Goal: Information Seeking & Learning: Learn about a topic

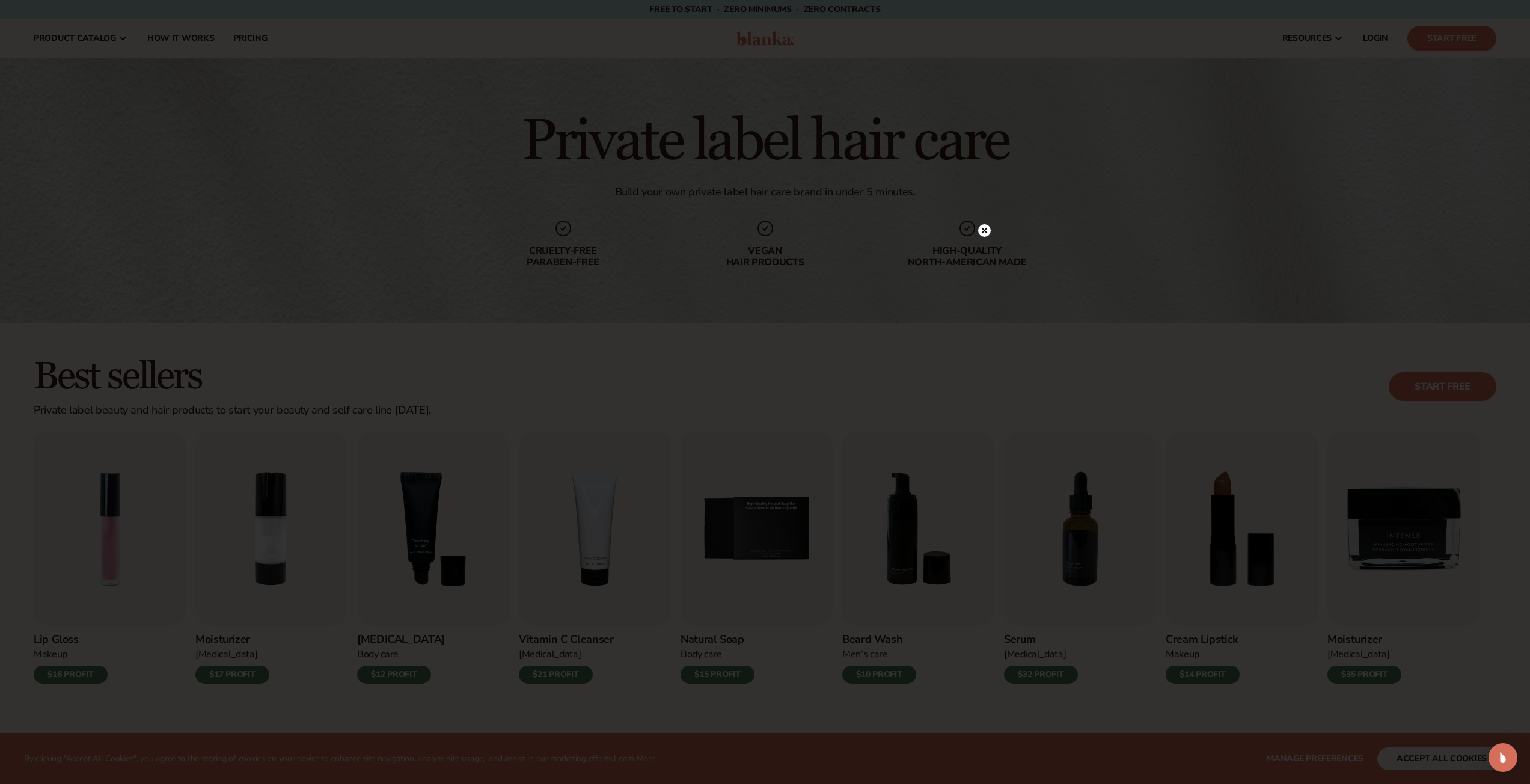
click at [1003, 189] on div at bounding box center [765, 392] width 1530 height 784
click at [984, 248] on div at bounding box center [984, 254] width 13 height 21
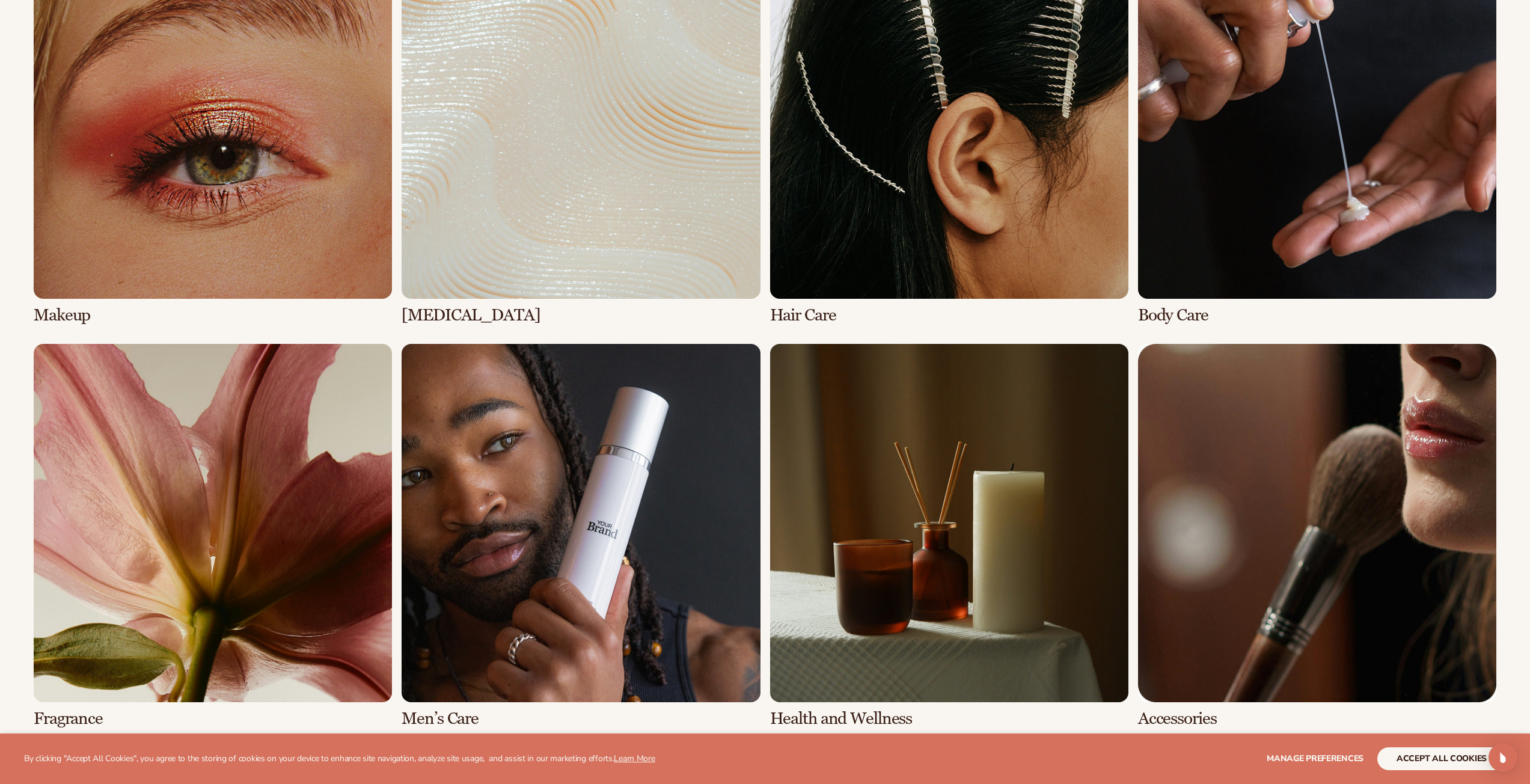
scroll to position [965, 0]
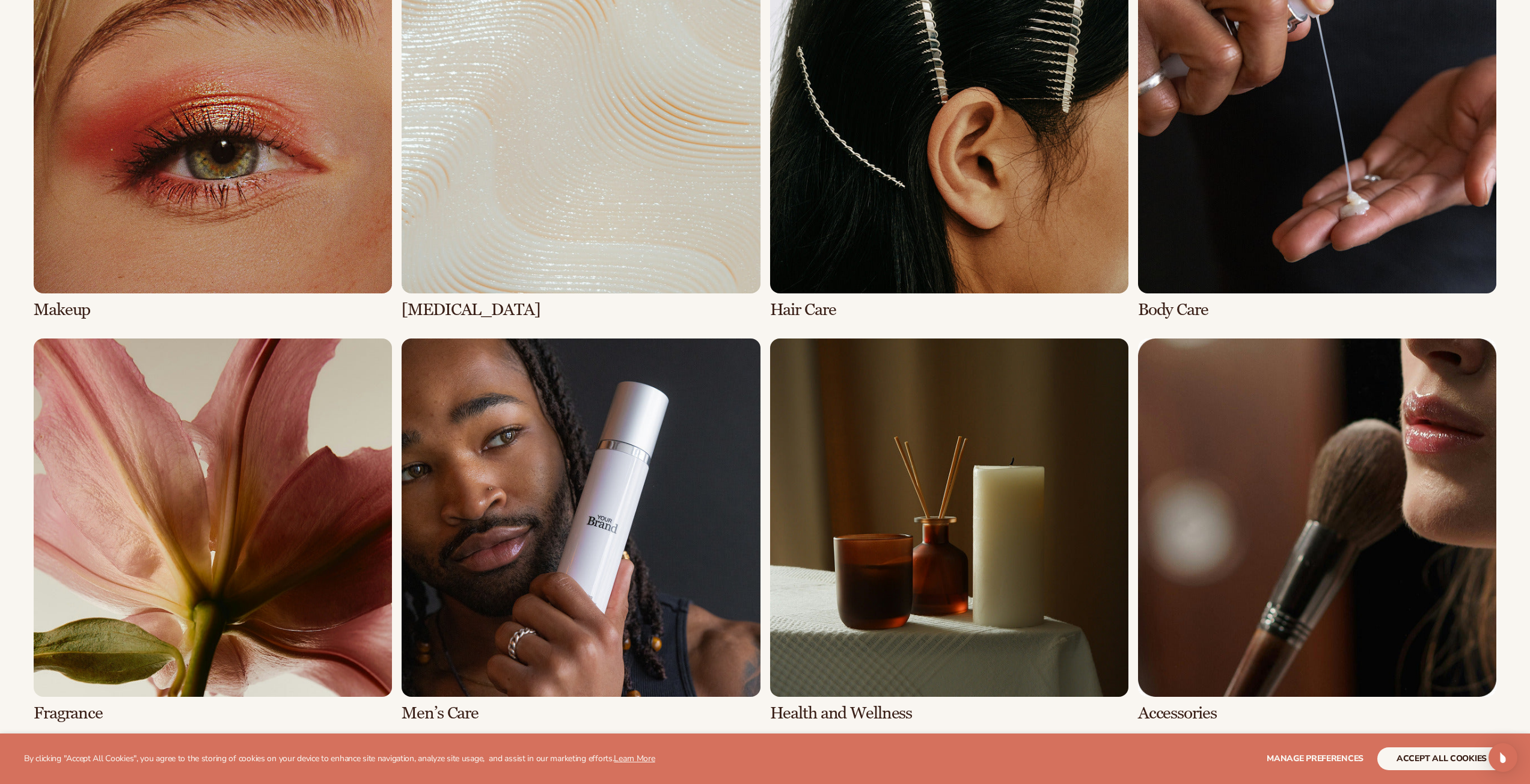
click at [596, 215] on link "2 / 8" at bounding box center [580, 127] width 358 height 384
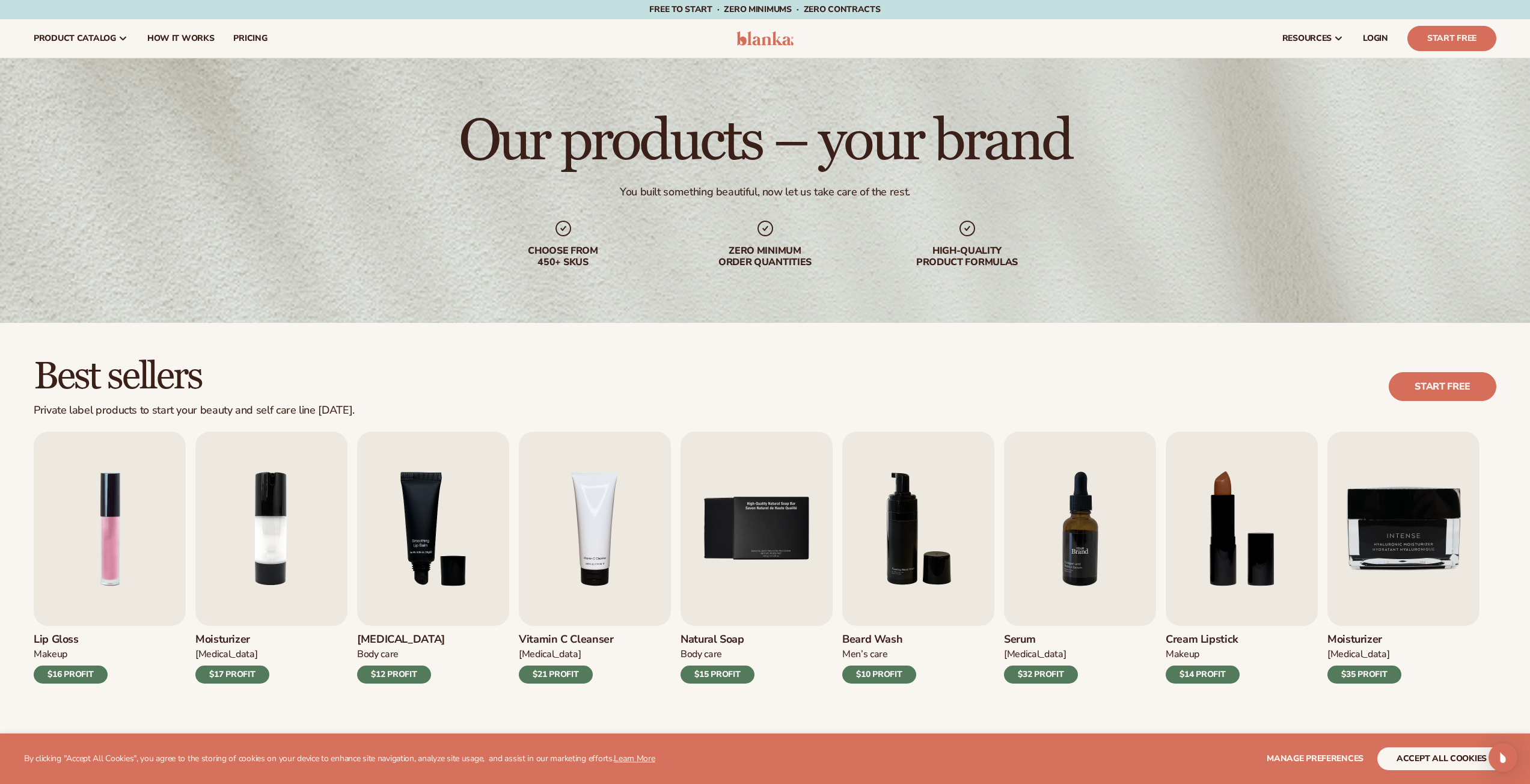
click at [1098, 549] on img "7 / 9" at bounding box center [1080, 529] width 152 height 194
click at [1080, 552] on img "7 / 9" at bounding box center [1080, 529] width 152 height 194
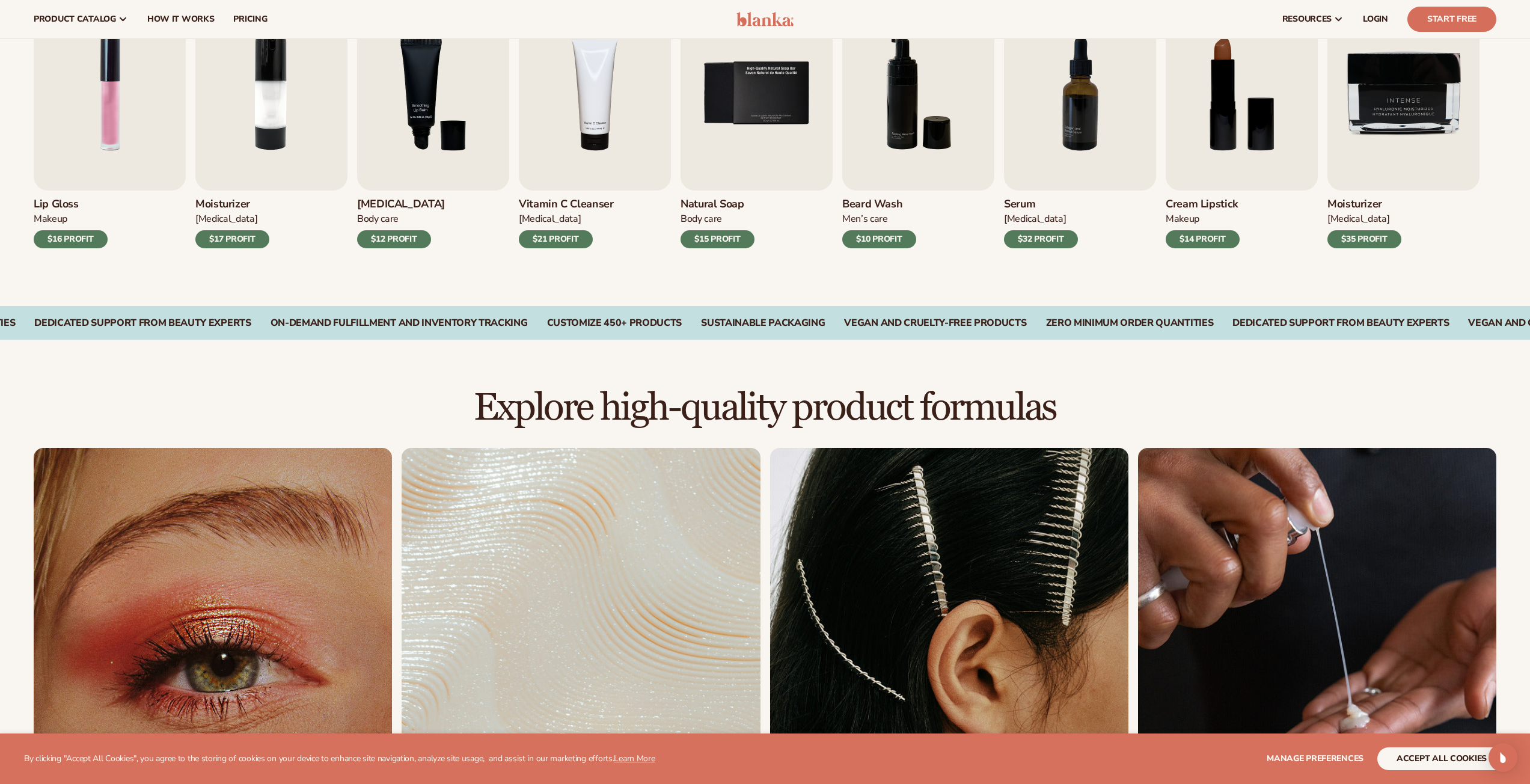
scroll to position [332, 0]
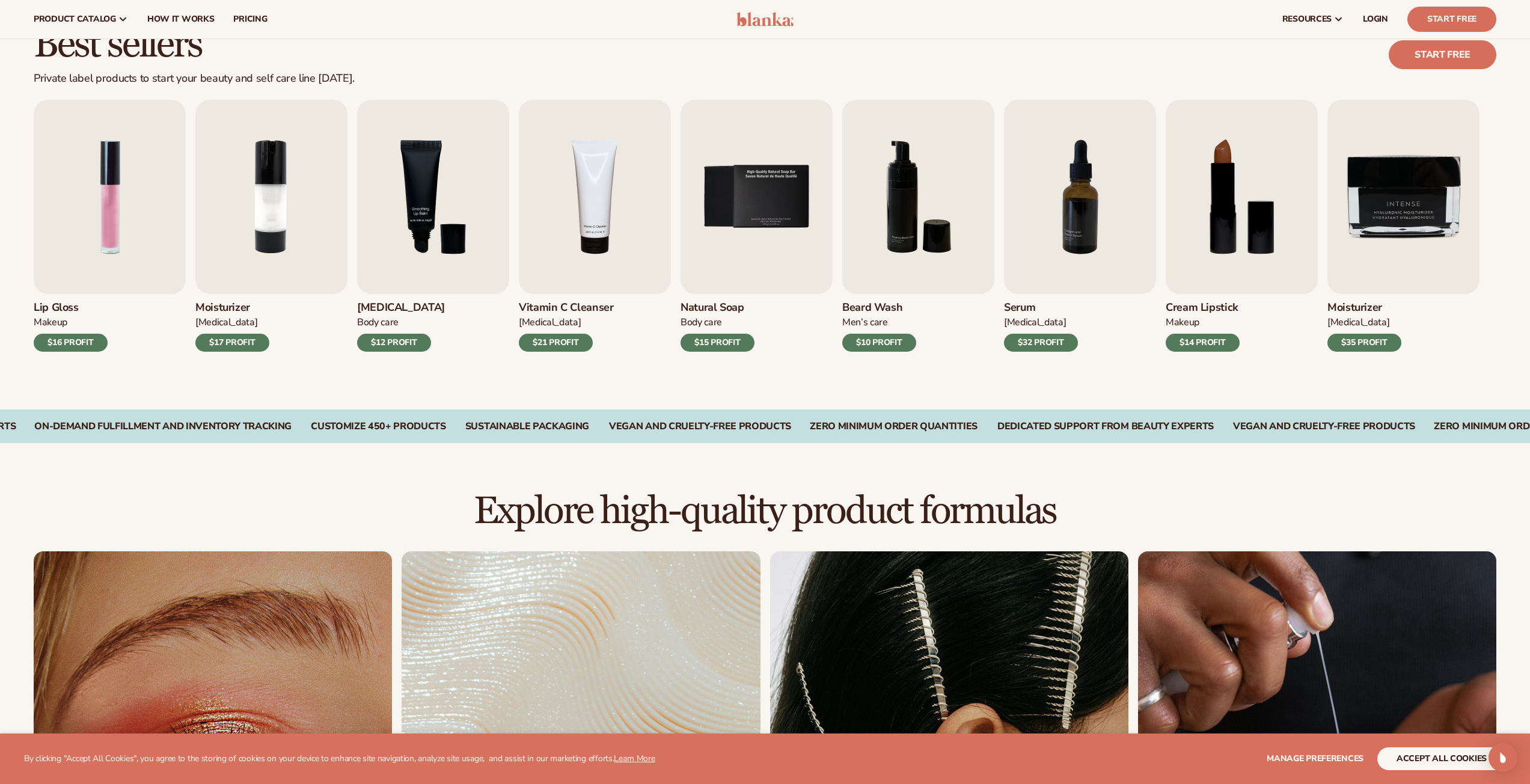
click at [875, 340] on div "$10 PROFIT" at bounding box center [880, 342] width 74 height 18
click at [902, 226] on img "6 / 9" at bounding box center [919, 196] width 152 height 194
click at [1031, 209] on img "7 / 9" at bounding box center [1080, 196] width 152 height 194
click at [1054, 217] on img "7 / 9" at bounding box center [1080, 196] width 152 height 194
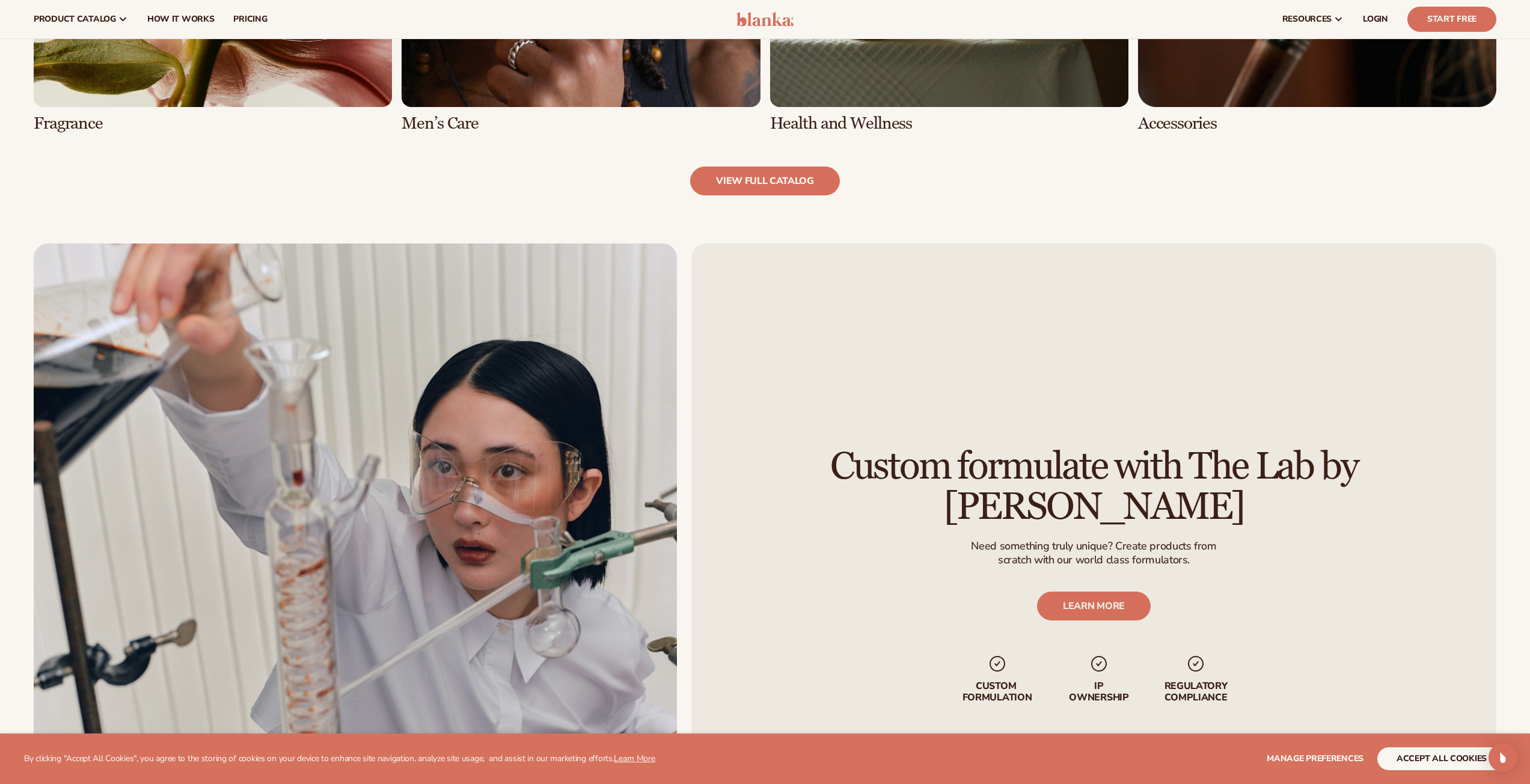
scroll to position [1507, 0]
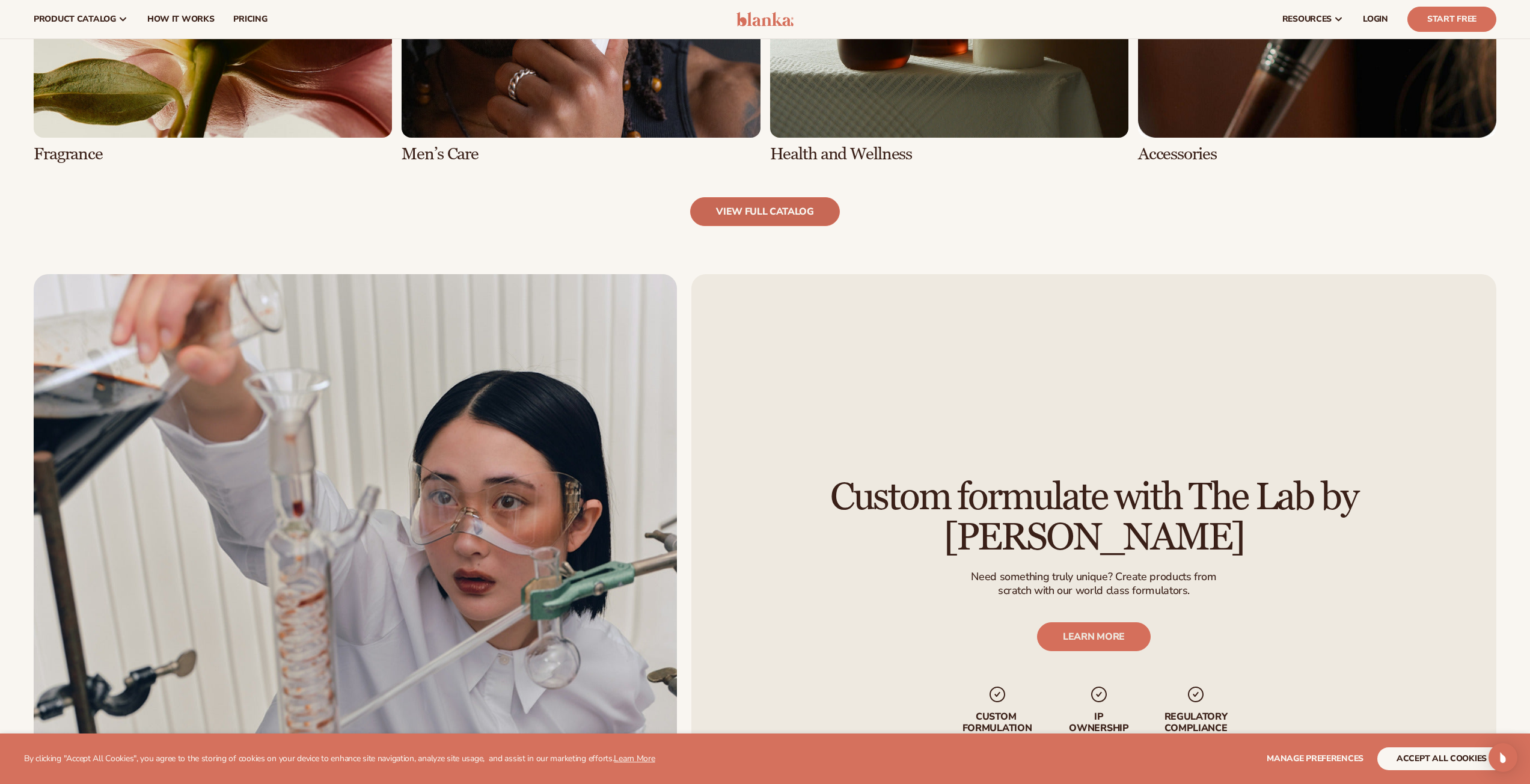
click at [720, 212] on link "view full catalog" at bounding box center [765, 211] width 150 height 29
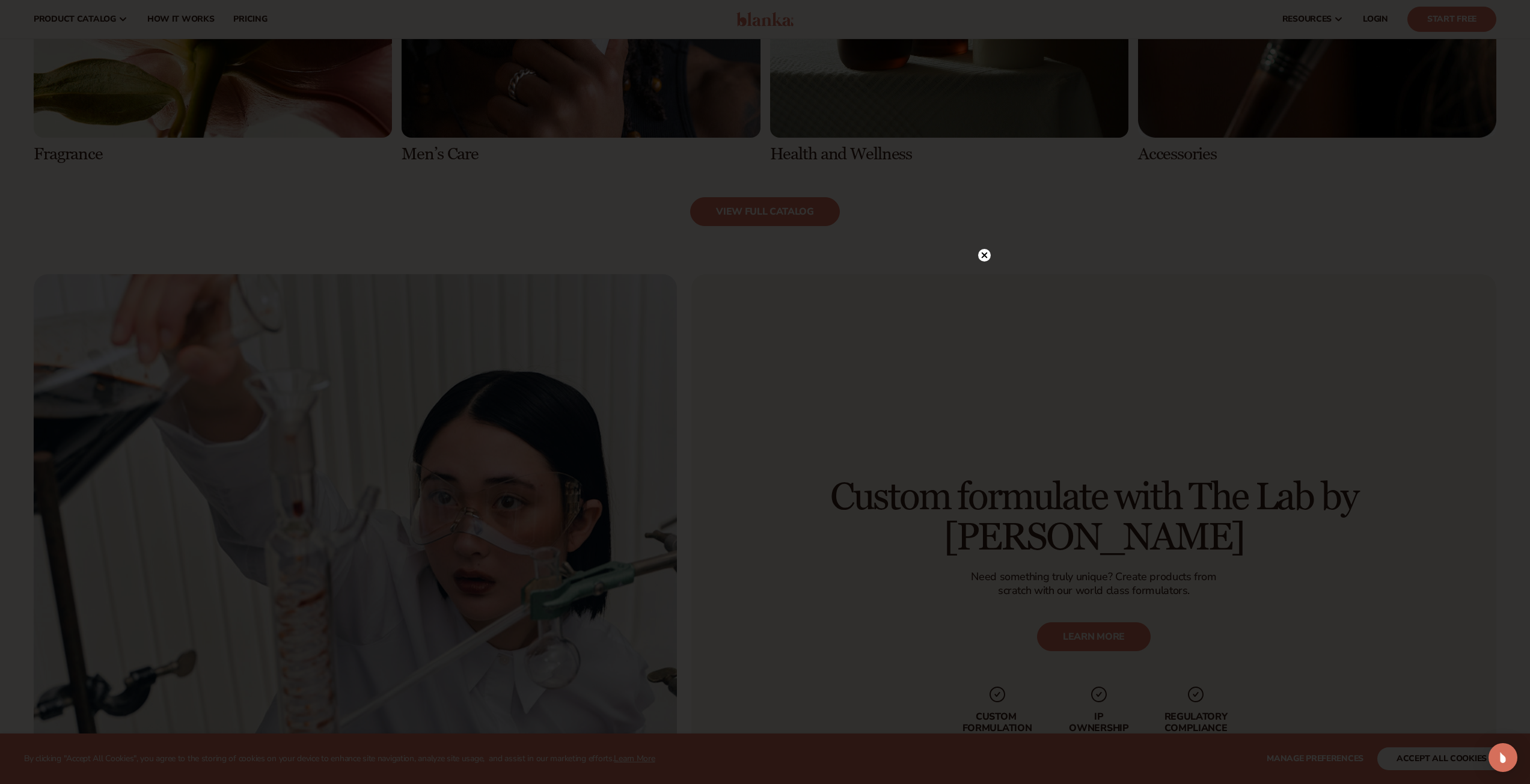
click at [982, 250] on circle at bounding box center [984, 255] width 13 height 13
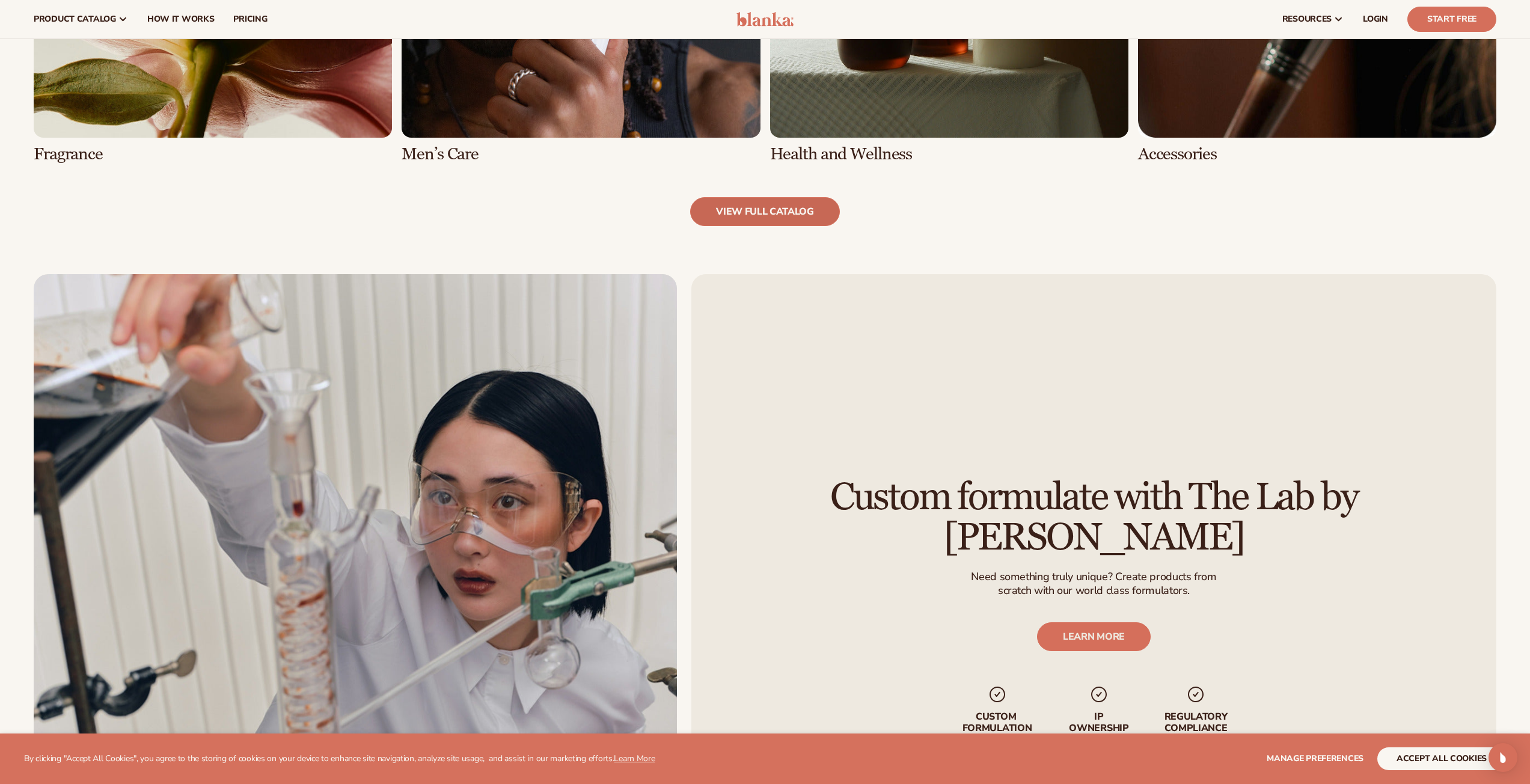
click at [790, 210] on link "view full catalog" at bounding box center [765, 211] width 150 height 29
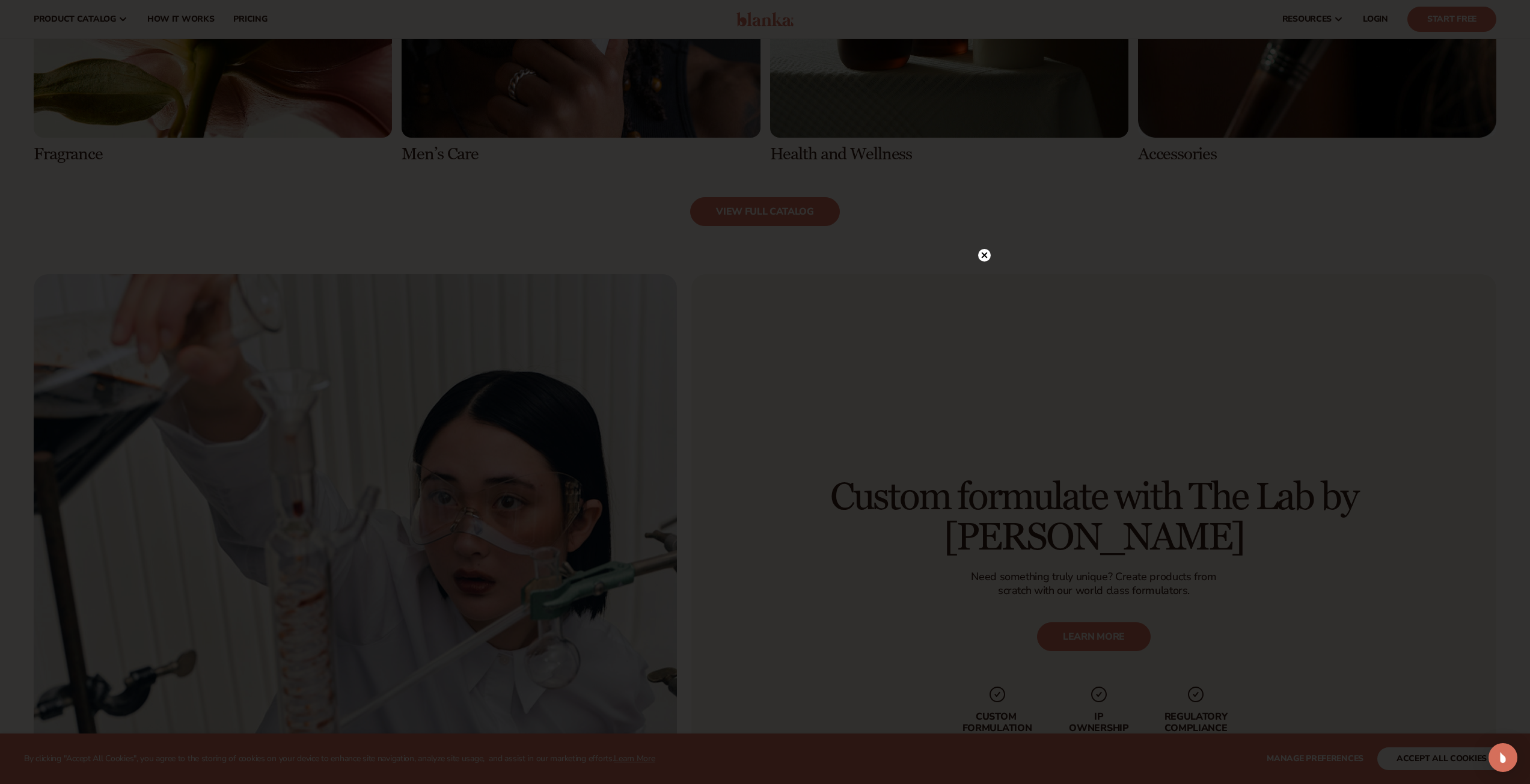
click at [978, 254] on circle at bounding box center [984, 255] width 13 height 13
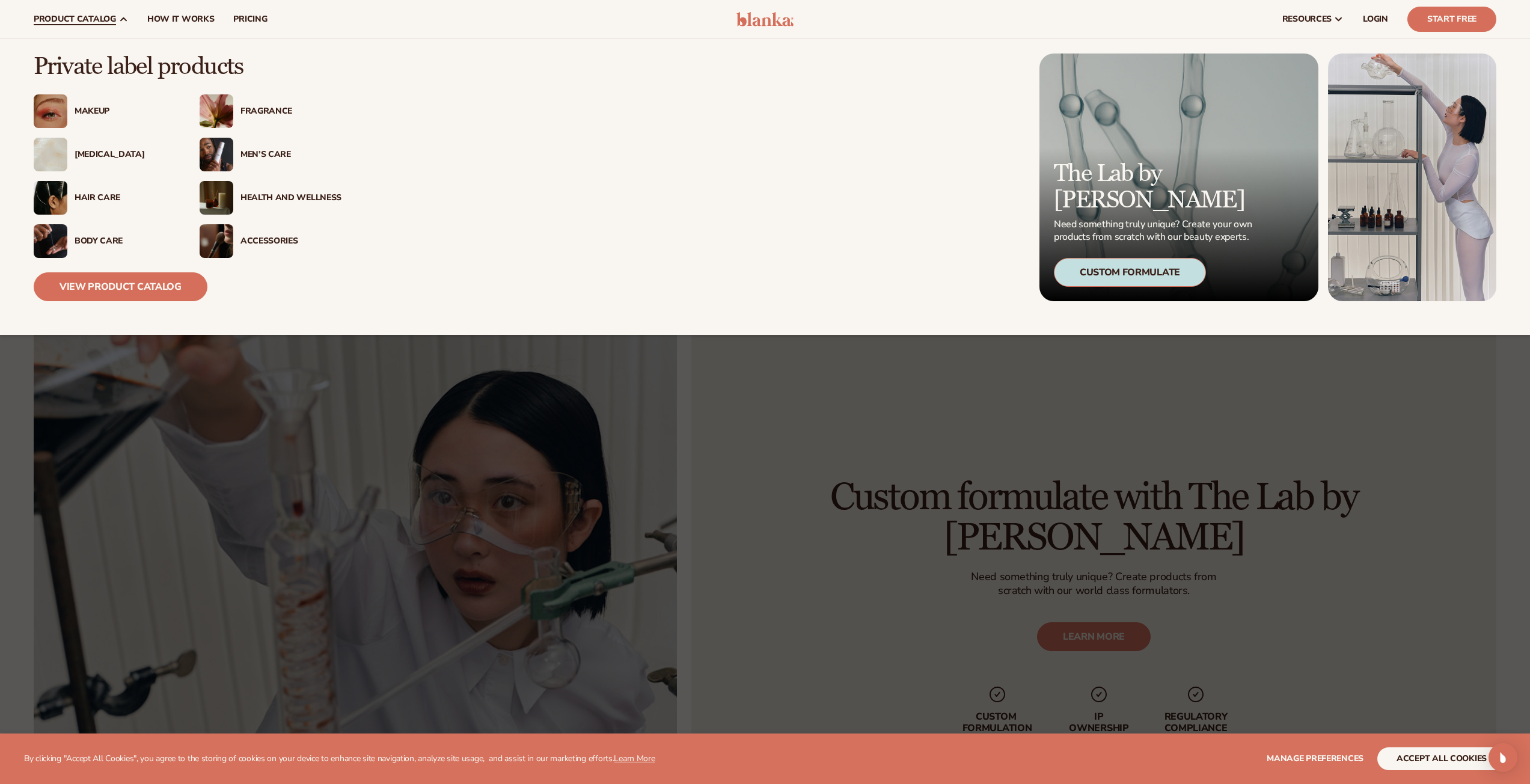
click at [96, 157] on div "[MEDICAL_DATA]" at bounding box center [125, 154] width 101 height 10
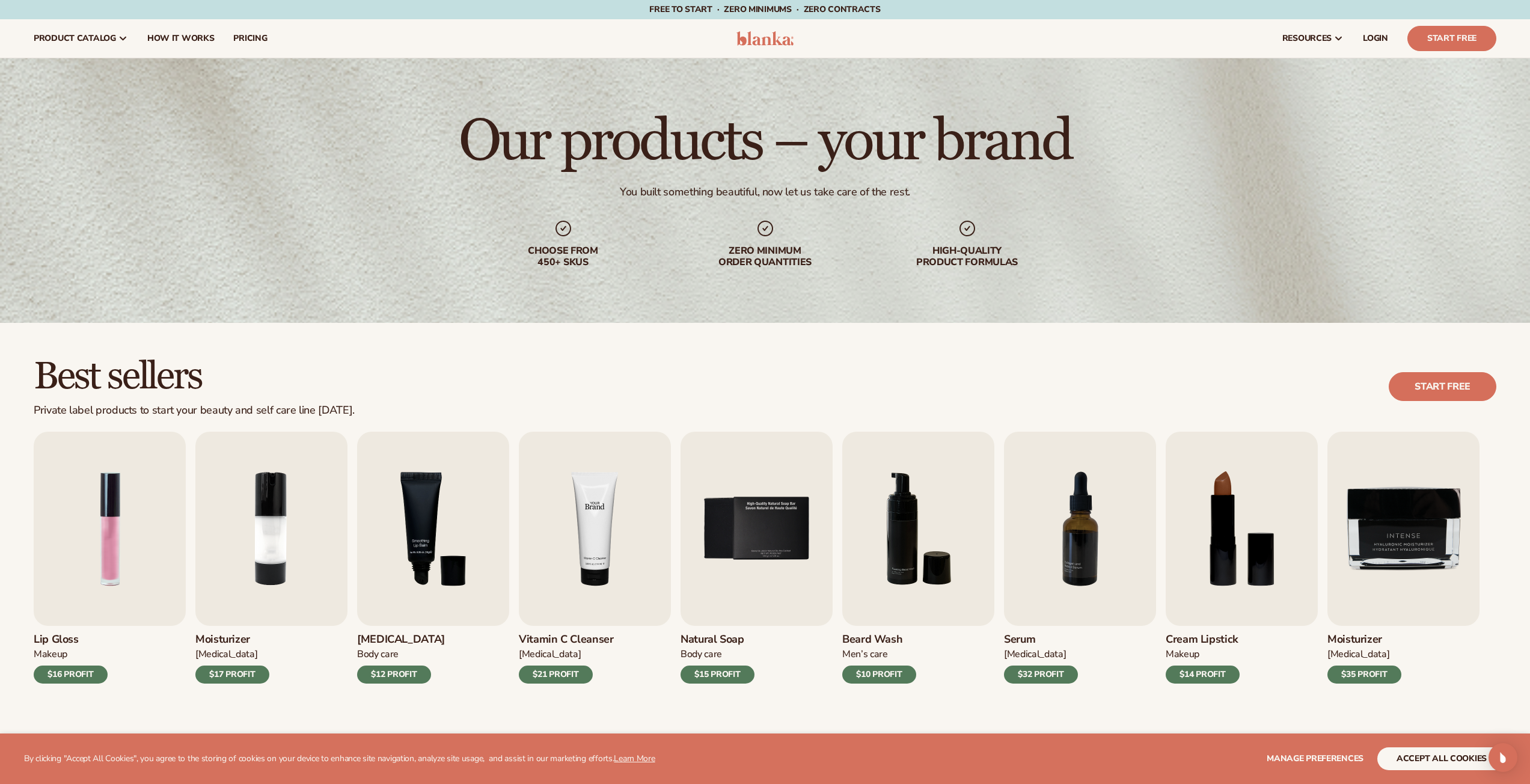
click at [590, 526] on img "4 / 9" at bounding box center [595, 529] width 152 height 194
click at [560, 669] on div "$21 PROFIT" at bounding box center [556, 675] width 74 height 18
click at [612, 498] on img "4 / 9" at bounding box center [595, 529] width 152 height 194
click at [1442, 761] on button "accept all cookies" at bounding box center [1441, 758] width 128 height 23
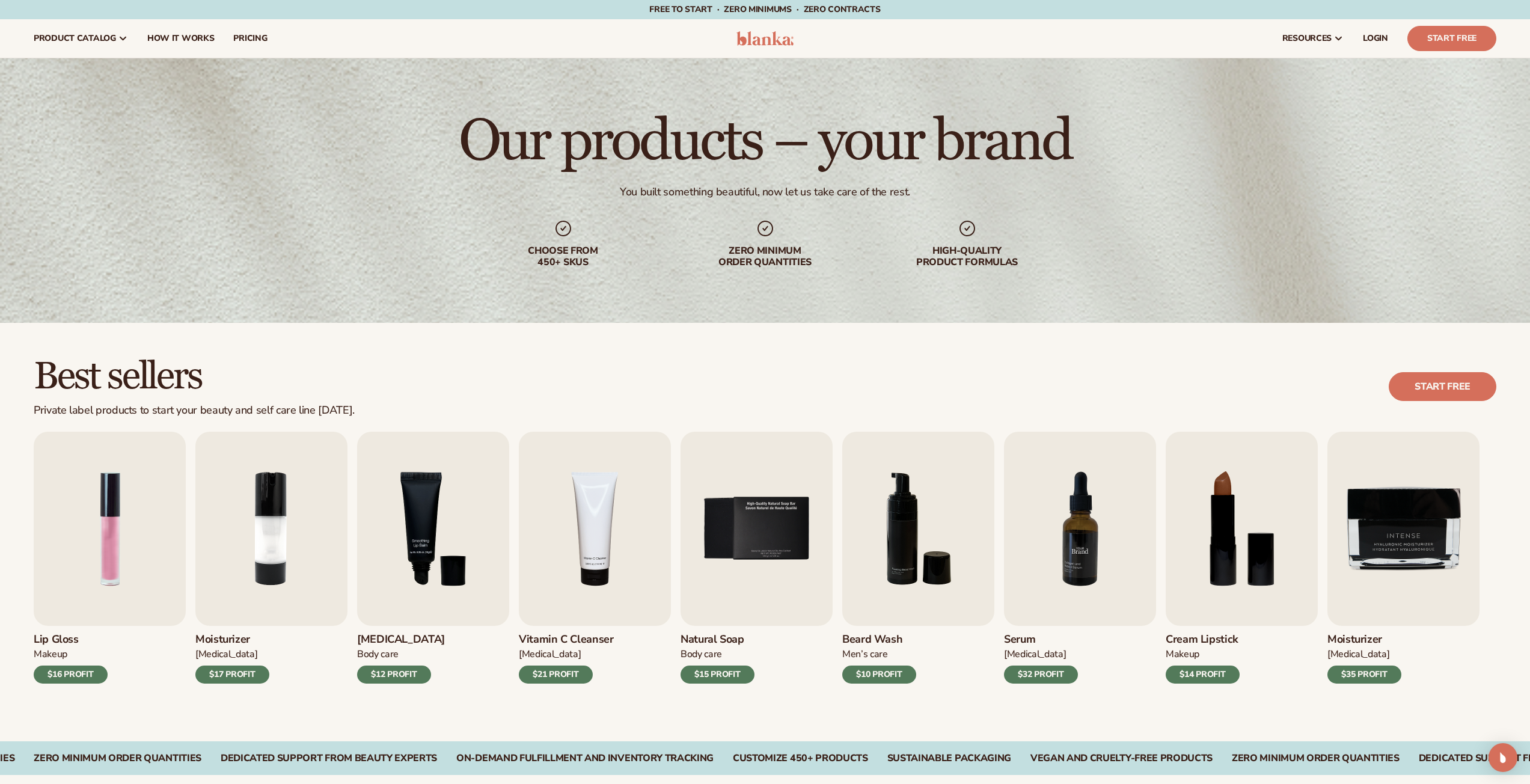
click at [1087, 544] on img "7 / 9" at bounding box center [1080, 529] width 152 height 194
click at [1080, 564] on img "7 / 9" at bounding box center [1080, 529] width 152 height 194
click at [1096, 577] on img "7 / 9" at bounding box center [1080, 529] width 152 height 194
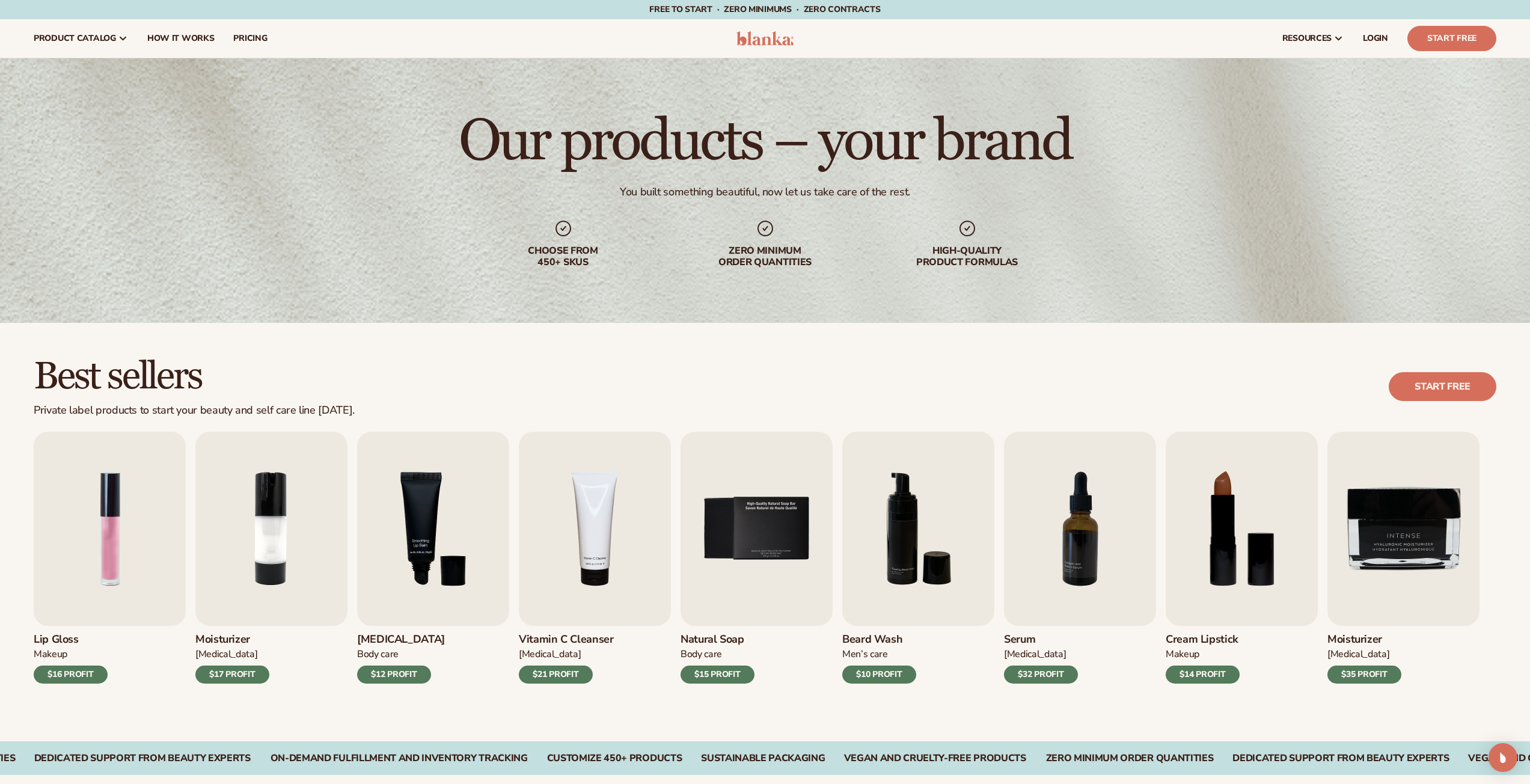
click at [1031, 678] on div "$32 PROFIT" at bounding box center [1041, 675] width 74 height 18
click at [1031, 677] on div "$32 PROFIT" at bounding box center [1041, 675] width 74 height 18
click at [1043, 604] on img "7 / 9" at bounding box center [1080, 529] width 152 height 194
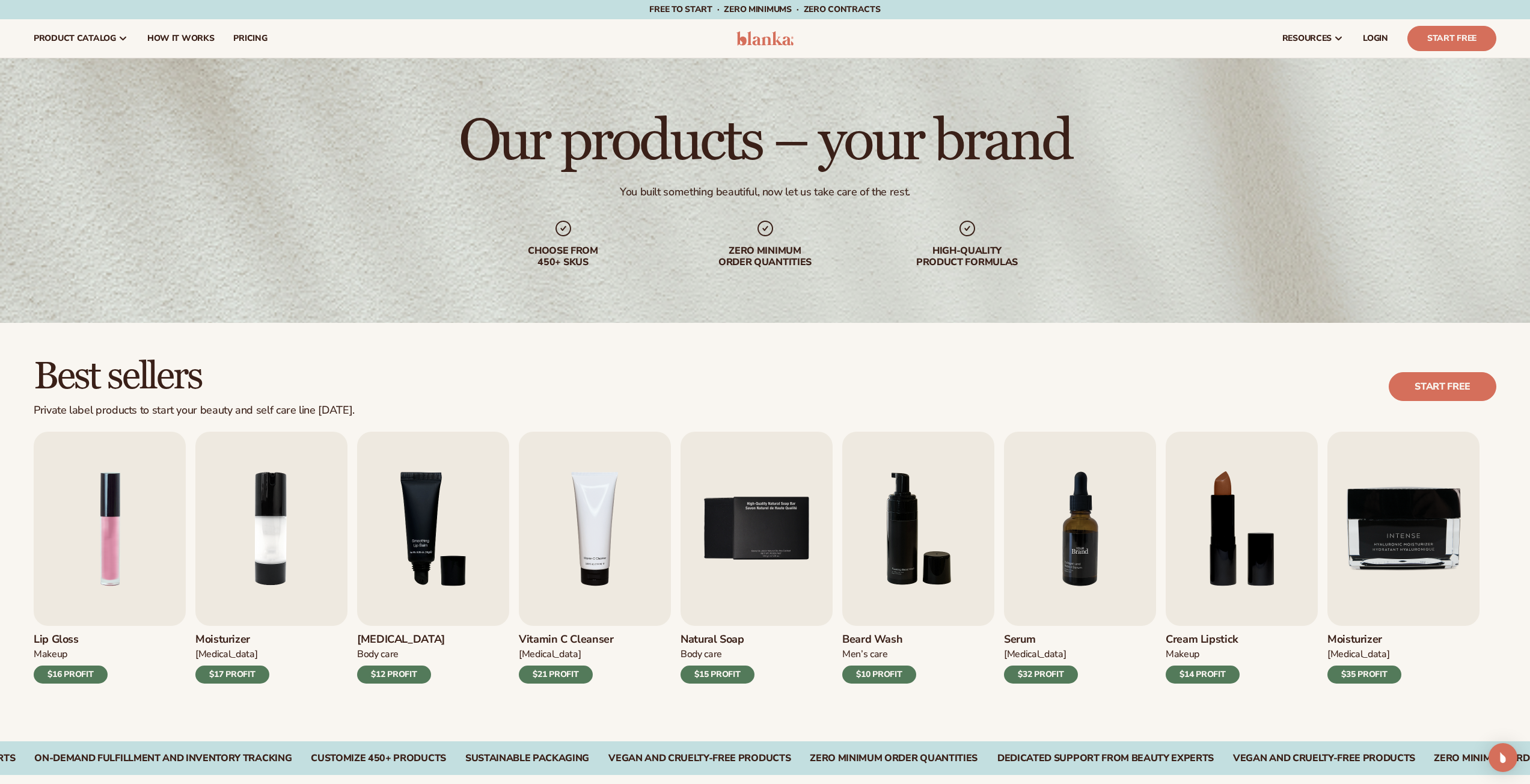
click at [1043, 604] on img "7 / 9" at bounding box center [1080, 529] width 152 height 194
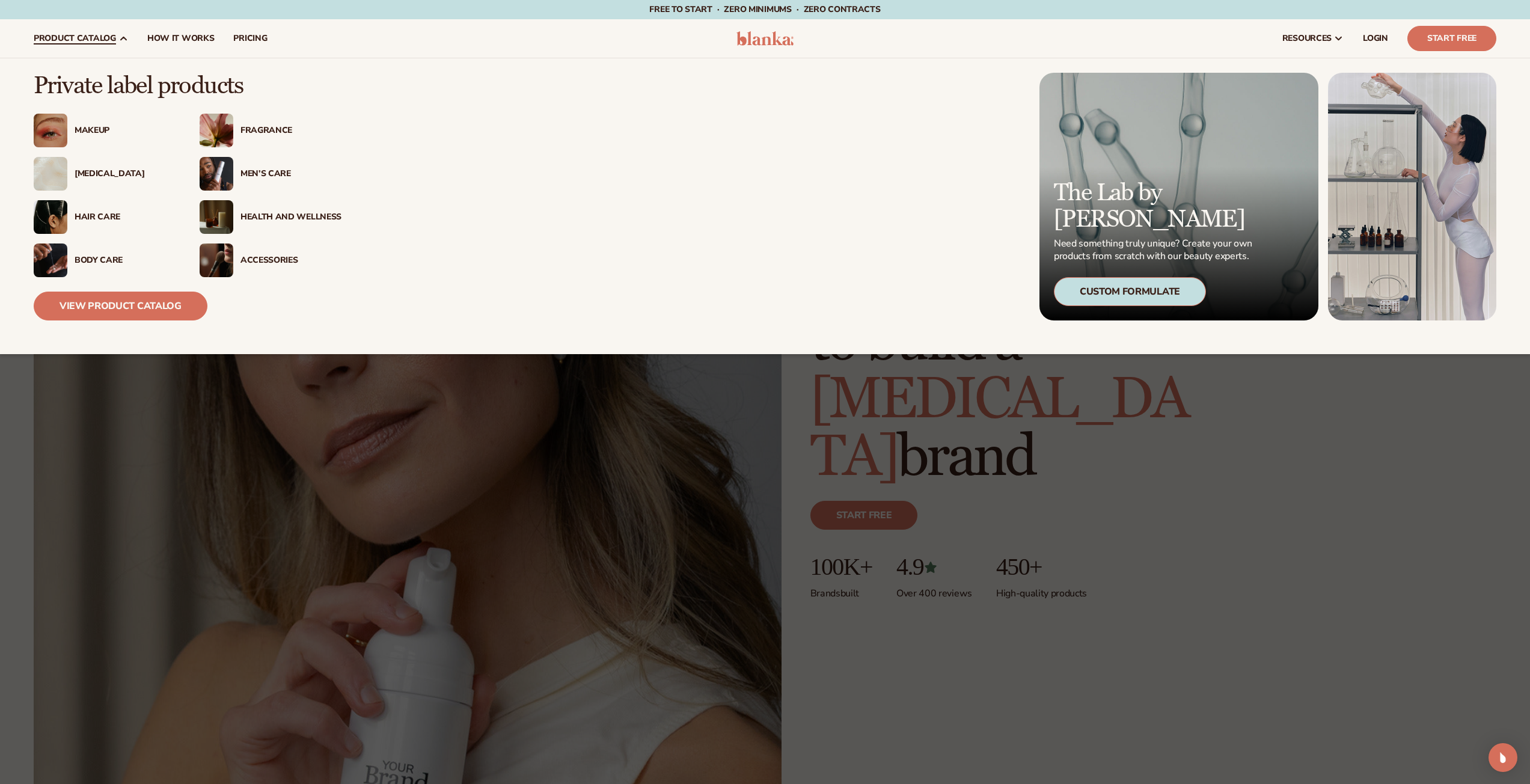
click at [96, 165] on div "[MEDICAL_DATA]" at bounding box center [104, 173] width 142 height 33
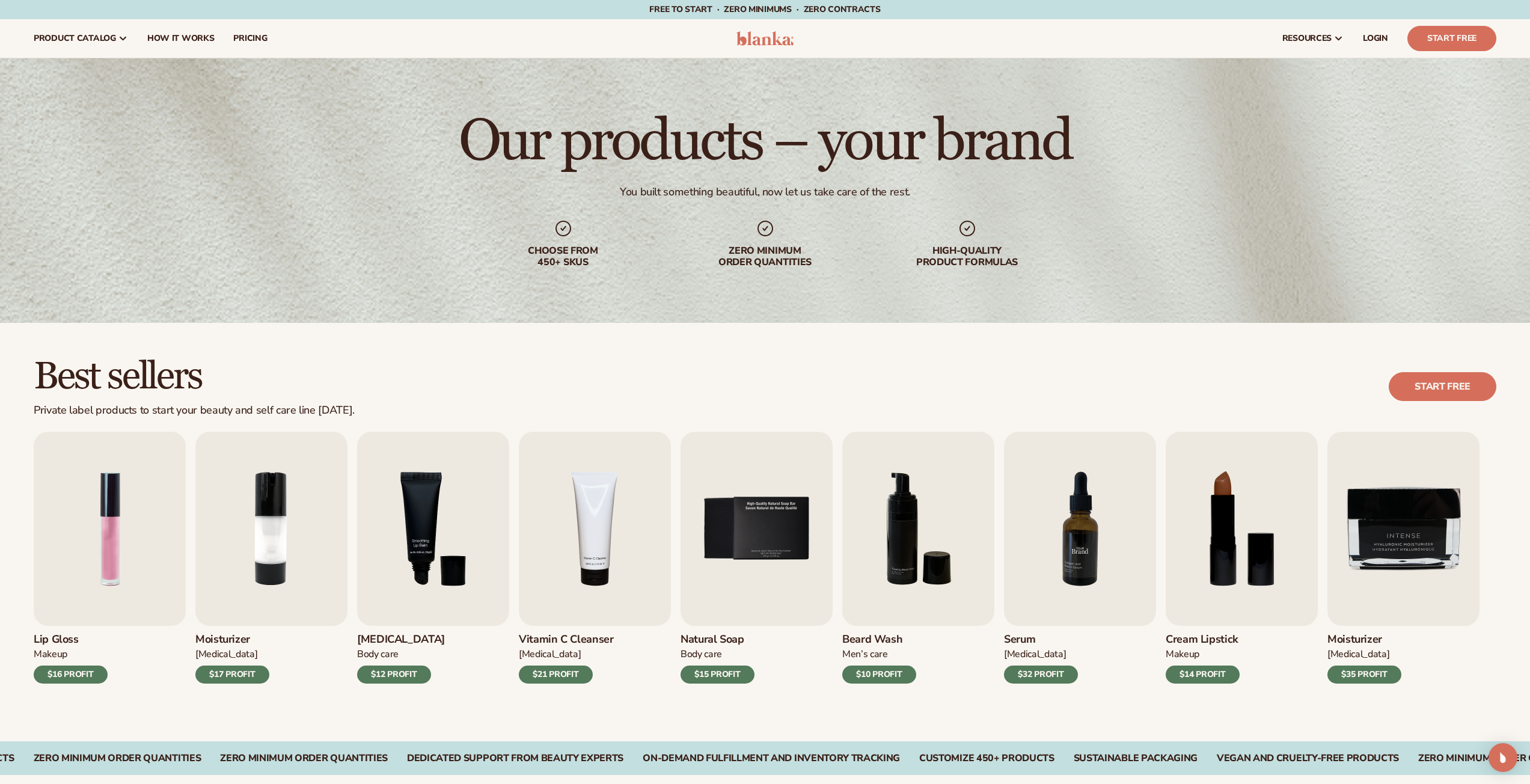
click at [1080, 544] on img "7 / 9" at bounding box center [1080, 529] width 152 height 194
click at [1082, 552] on img "7 / 9" at bounding box center [1080, 529] width 152 height 194
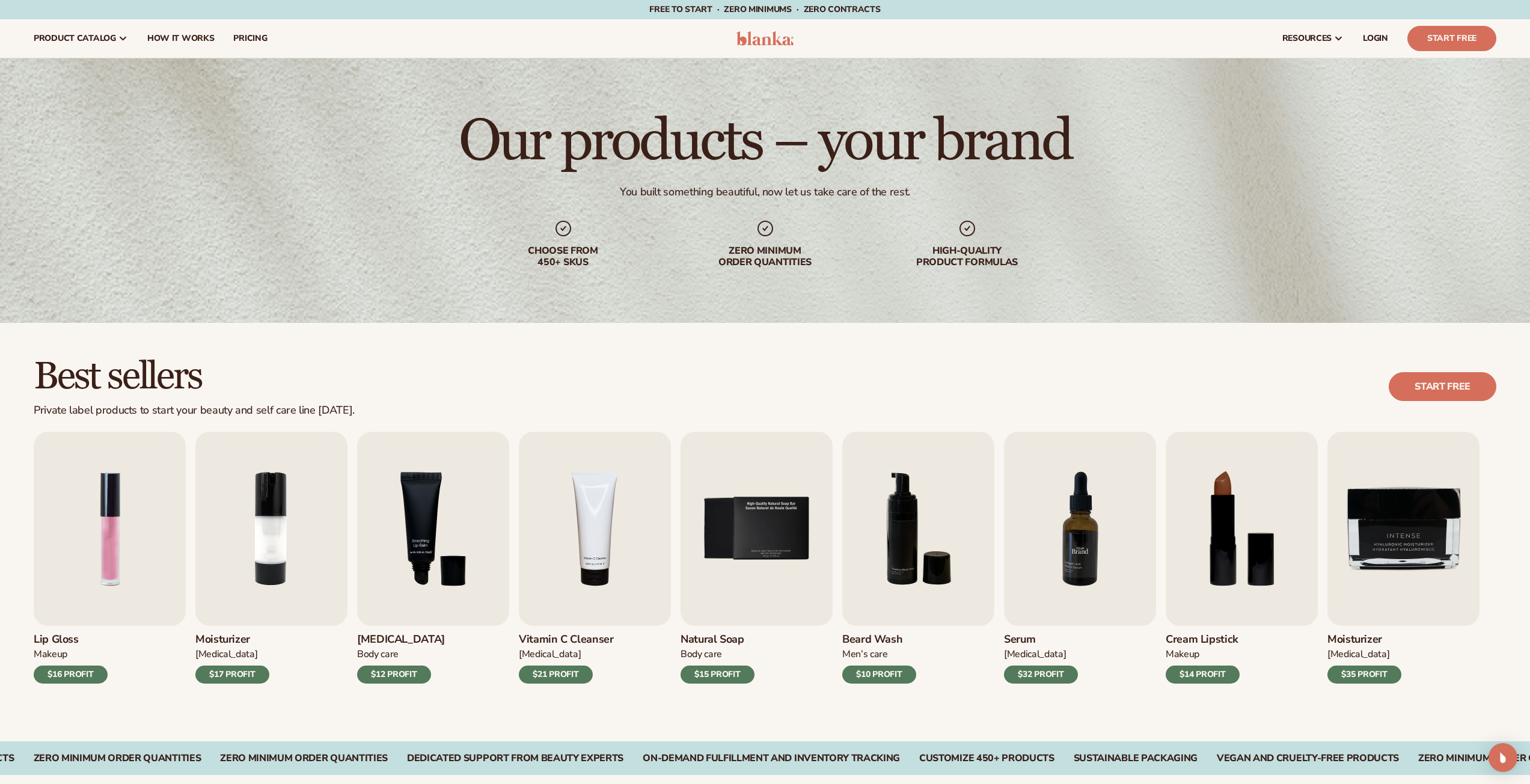
click at [1083, 552] on img "7 / 9" at bounding box center [1080, 529] width 152 height 194
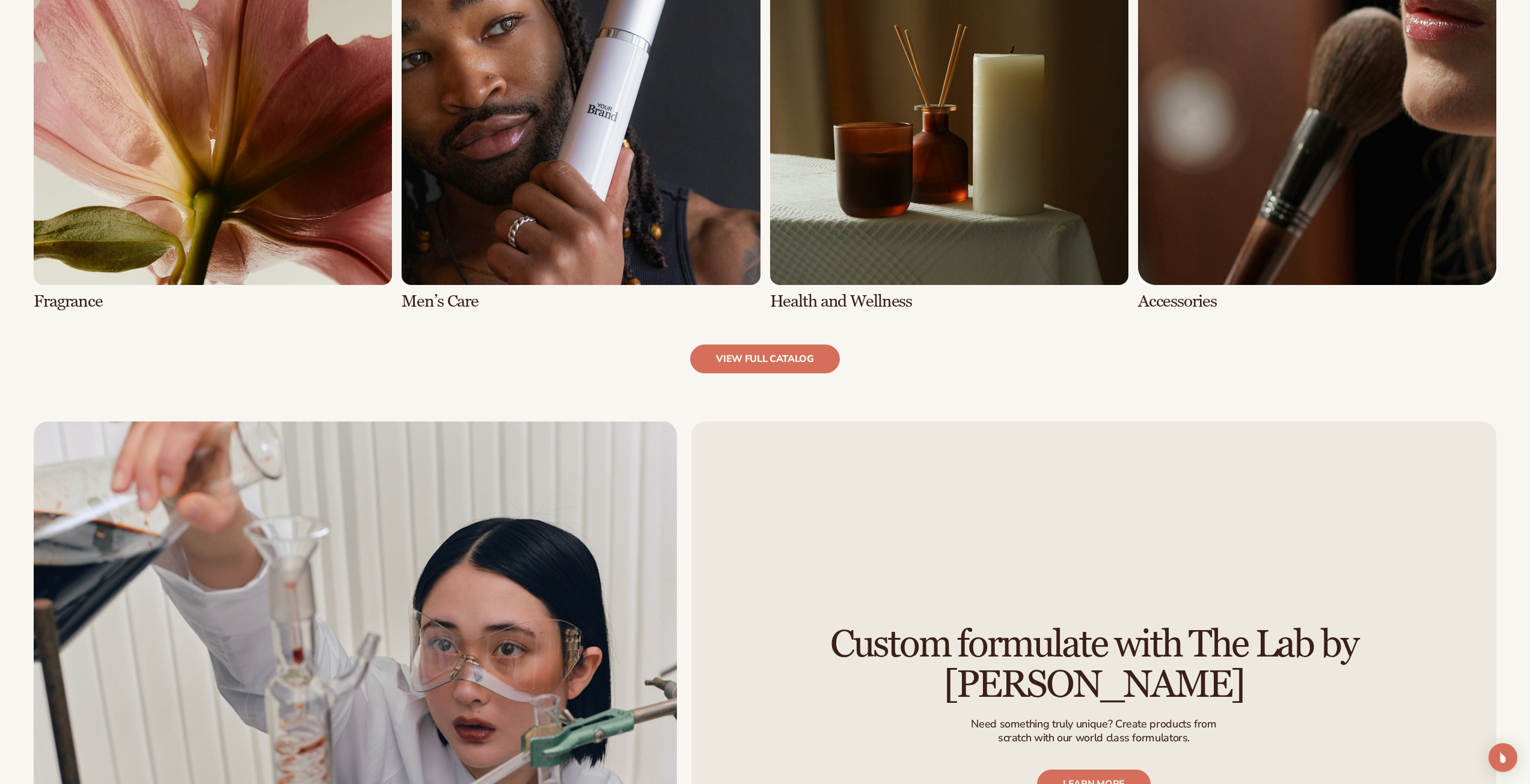
scroll to position [1362, 0]
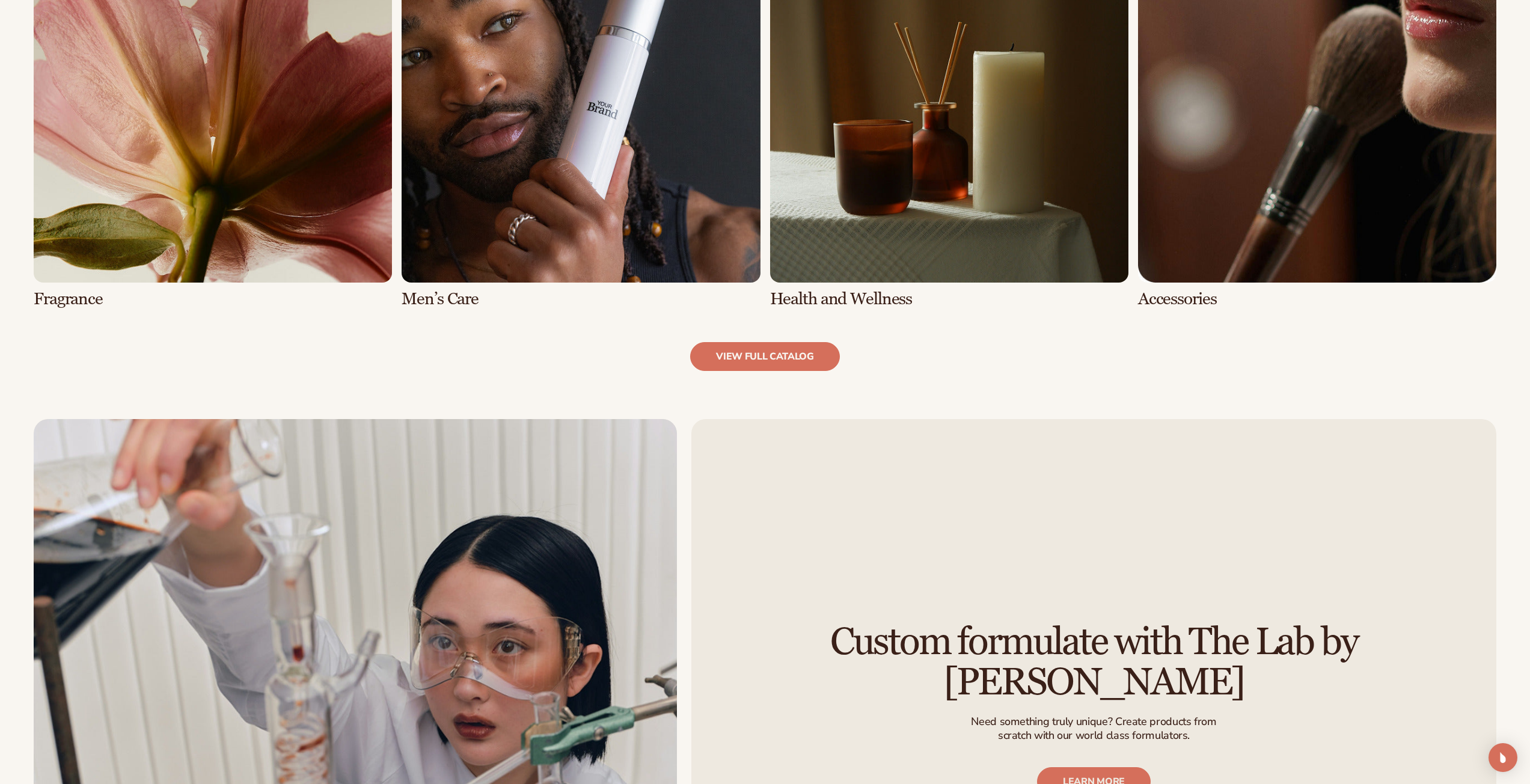
click at [919, 200] on link "7 / 8" at bounding box center [949, 116] width 358 height 384
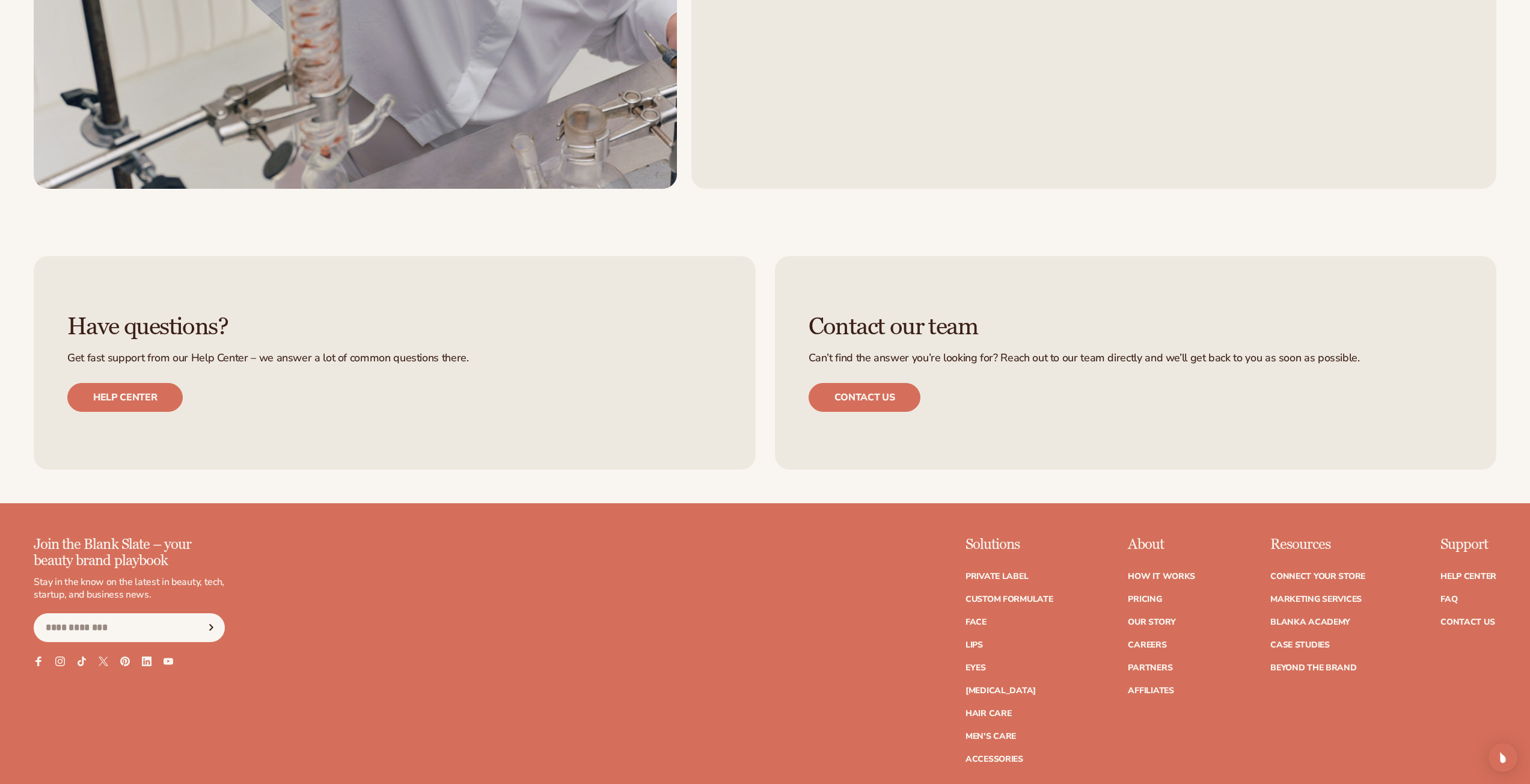
scroll to position [2261, 0]
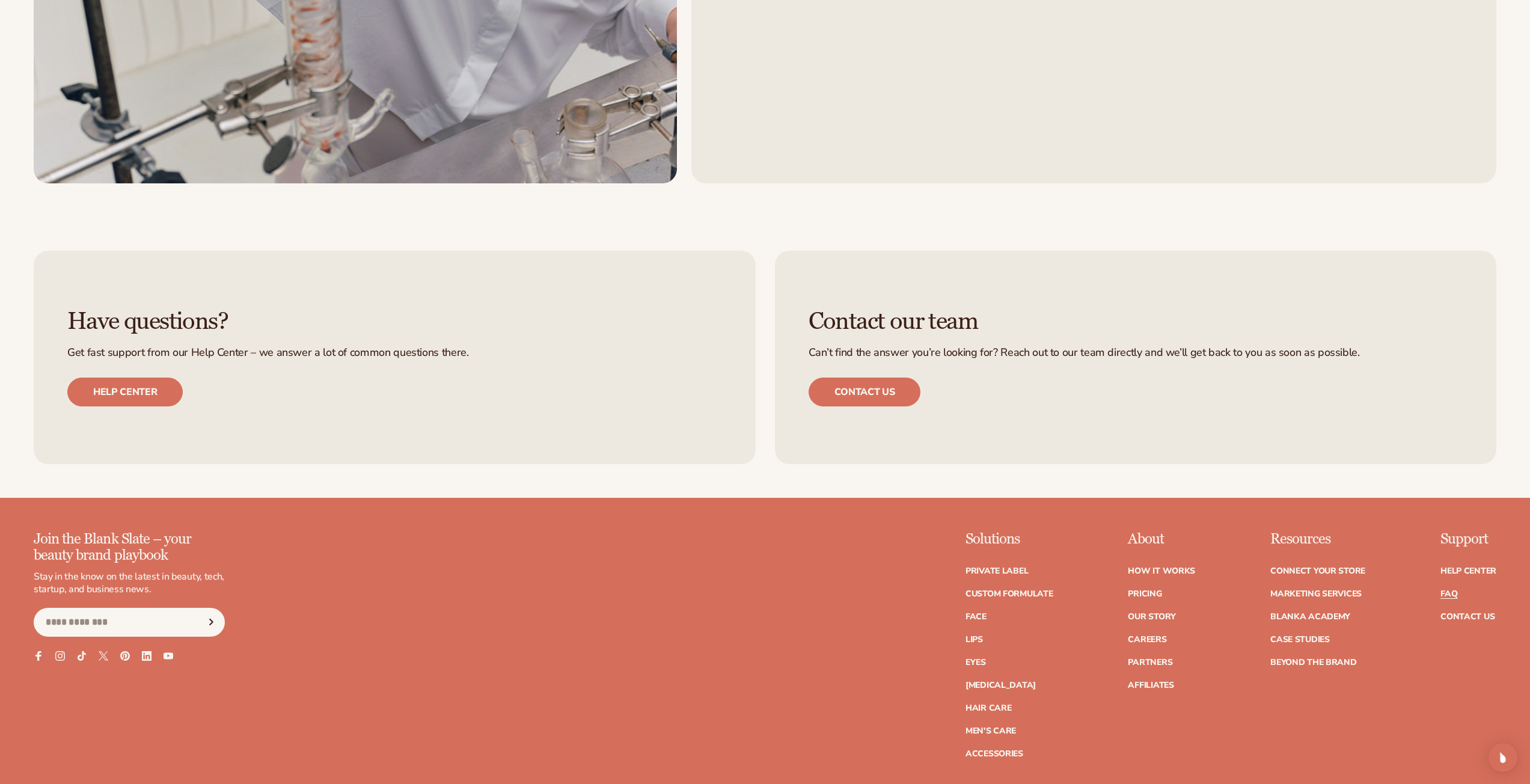
click at [1448, 590] on link "FAQ" at bounding box center [1449, 594] width 17 height 9
